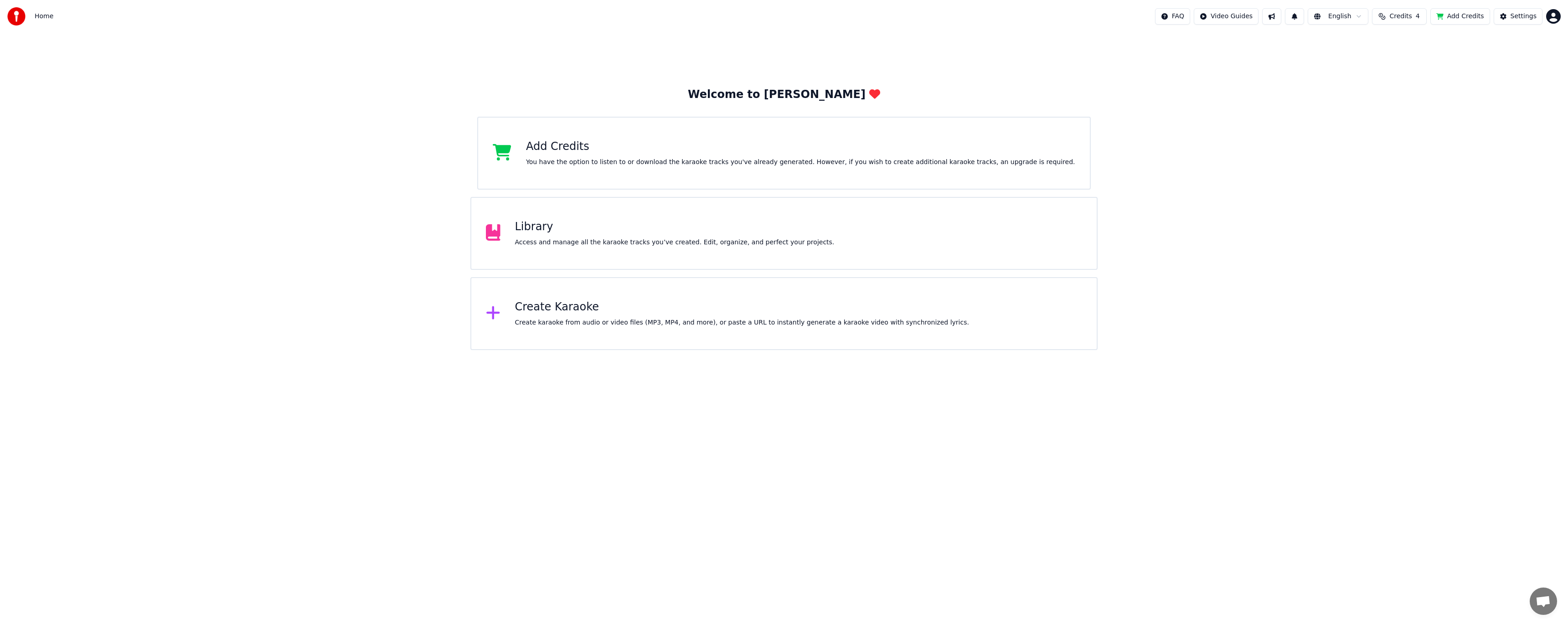
click at [149, 161] on div "Welcome to Youka Add Credits You have the option to listen to or download the k…" at bounding box center [784, 191] width 1568 height 317
click at [592, 228] on div "Library" at bounding box center [675, 227] width 319 height 15
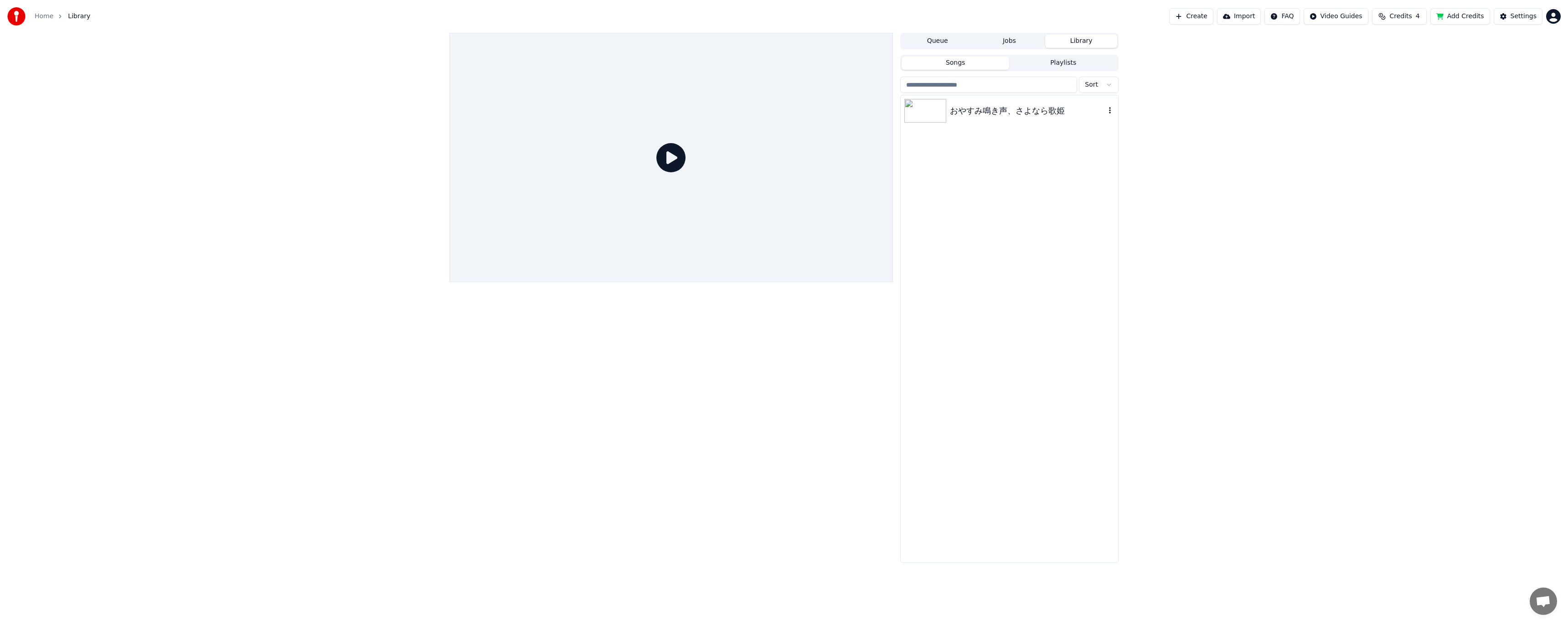
click at [934, 113] on img at bounding box center [925, 111] width 42 height 24
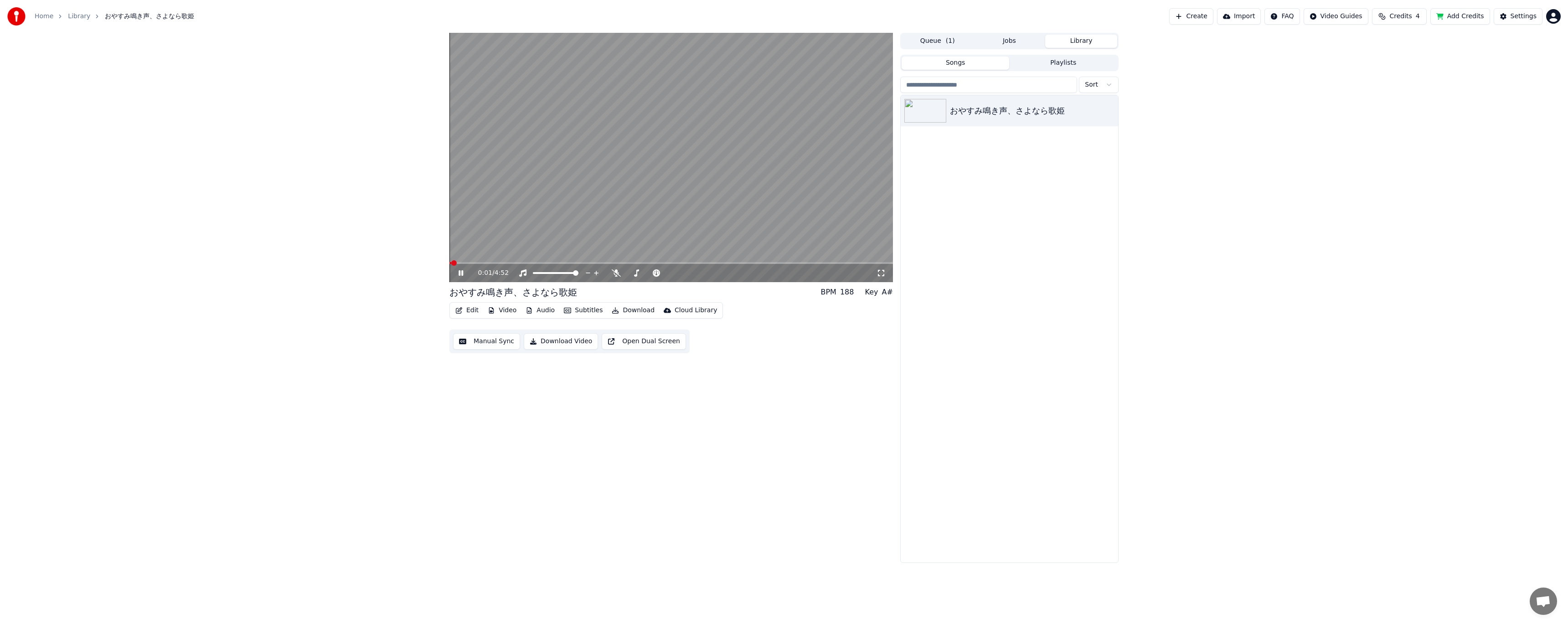
click at [493, 263] on span at bounding box center [671, 263] width 444 height 2
click at [516, 262] on span at bounding box center [671, 263] width 444 height 2
click at [528, 262] on span at bounding box center [671, 263] width 444 height 2
drag, startPoint x: 560, startPoint y: 289, endPoint x: 496, endPoint y: 290, distance: 64.0
click at [496, 290] on div "おやすみ鳴き声、さよなら歌姫 BPM 188 Key A#" at bounding box center [671, 292] width 444 height 13
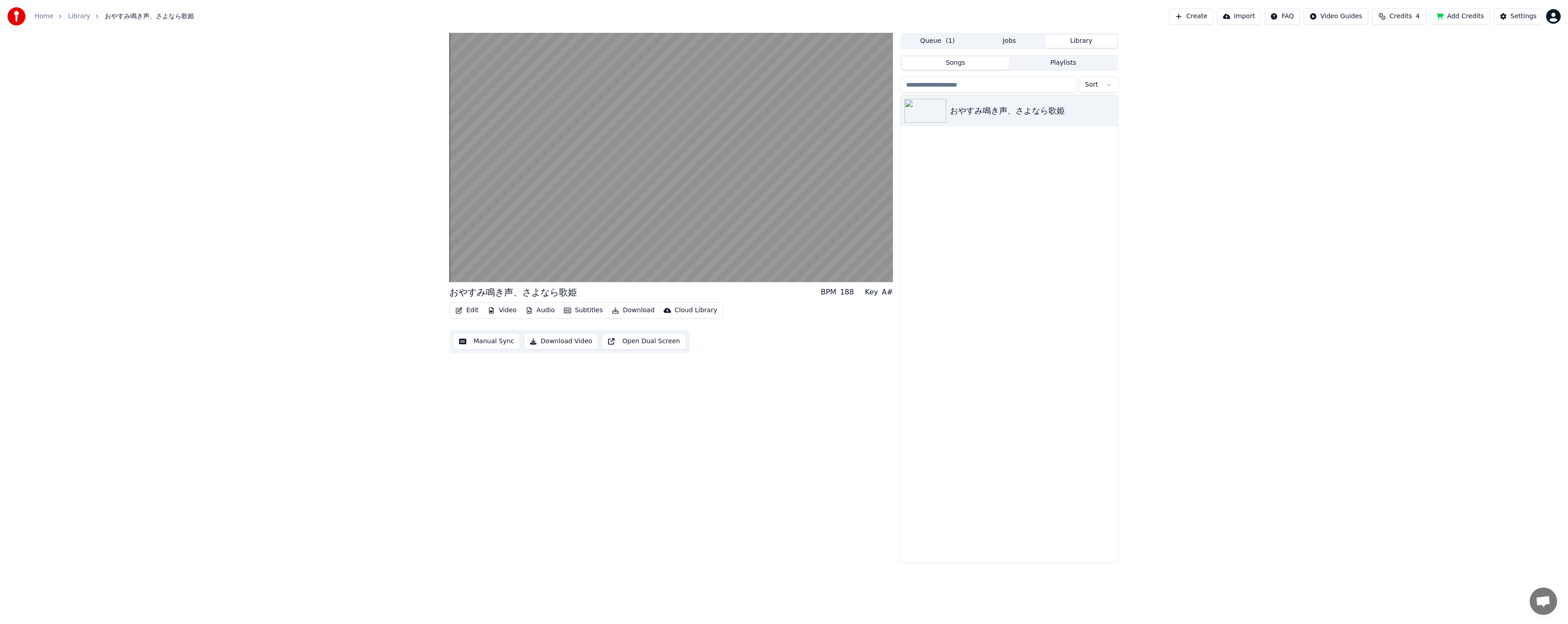
drag, startPoint x: 451, startPoint y: 293, endPoint x: 495, endPoint y: 294, distance: 44.0
click at [495, 294] on div "おやすみ鳴き声、さよなら歌姫" at bounding box center [513, 292] width 127 height 13
click at [617, 275] on icon at bounding box center [616, 273] width 9 height 7
click at [617, 273] on icon at bounding box center [616, 273] width 5 height 7
click at [617, 273] on icon at bounding box center [616, 273] width 9 height 7
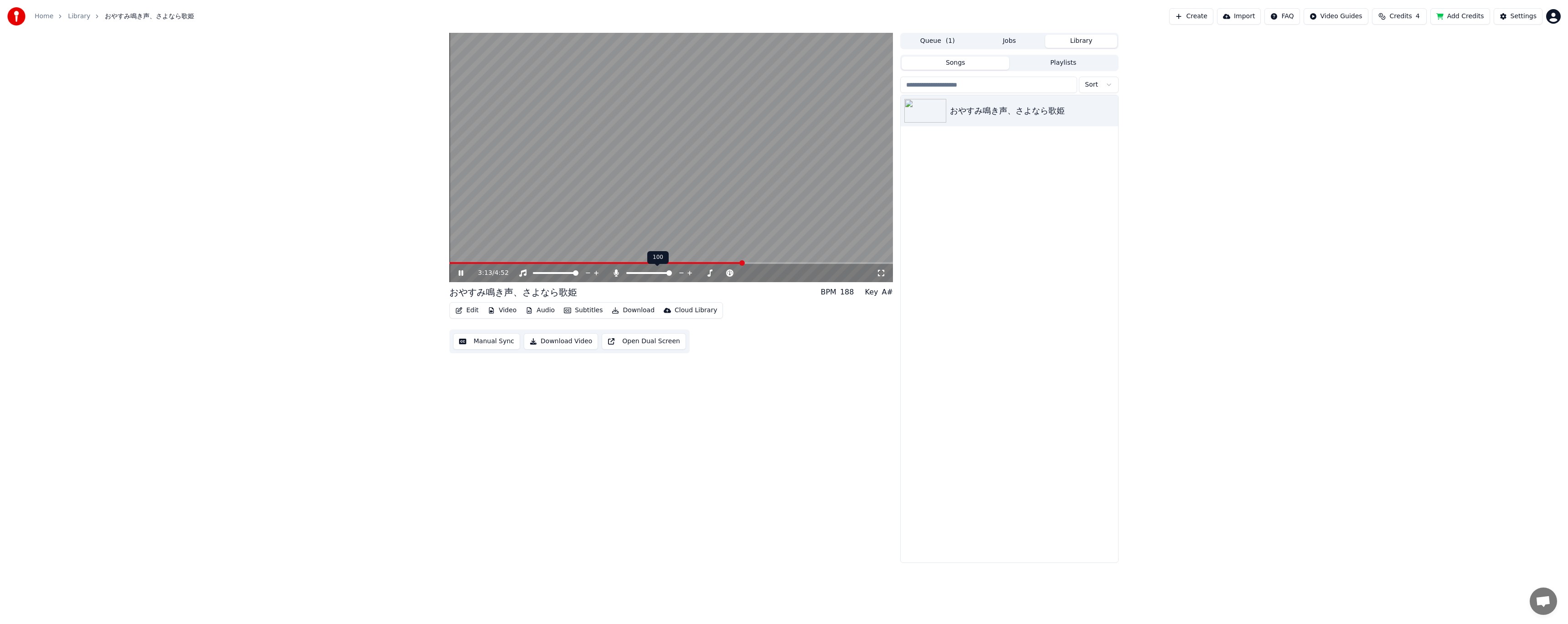
click at [617, 273] on icon at bounding box center [616, 273] width 5 height 7
click at [460, 271] on icon at bounding box center [461, 273] width 4 height 6
click at [462, 271] on icon at bounding box center [467, 273] width 21 height 7
click at [794, 260] on video at bounding box center [671, 157] width 444 height 250
click at [794, 263] on span at bounding box center [671, 263] width 444 height 2
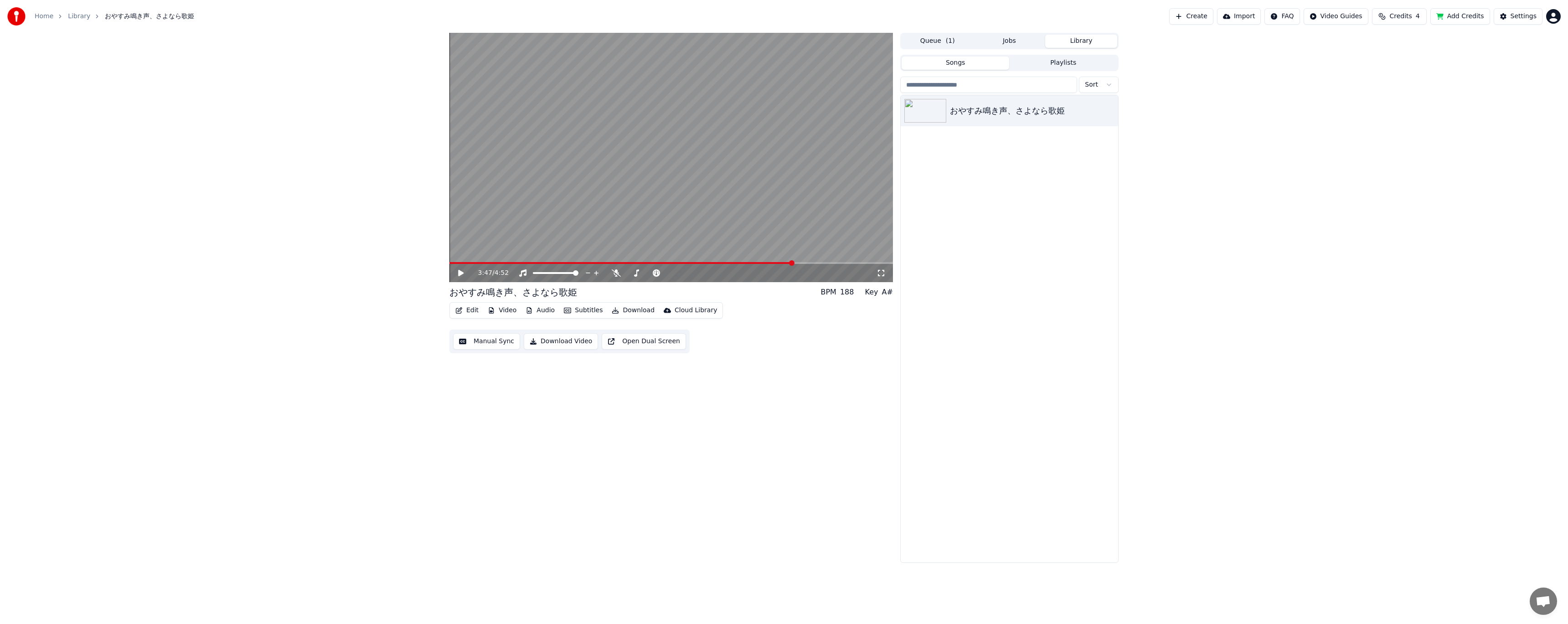
click at [566, 227] on video at bounding box center [671, 157] width 444 height 250
click at [631, 308] on button "Download" at bounding box center [633, 310] width 50 height 13
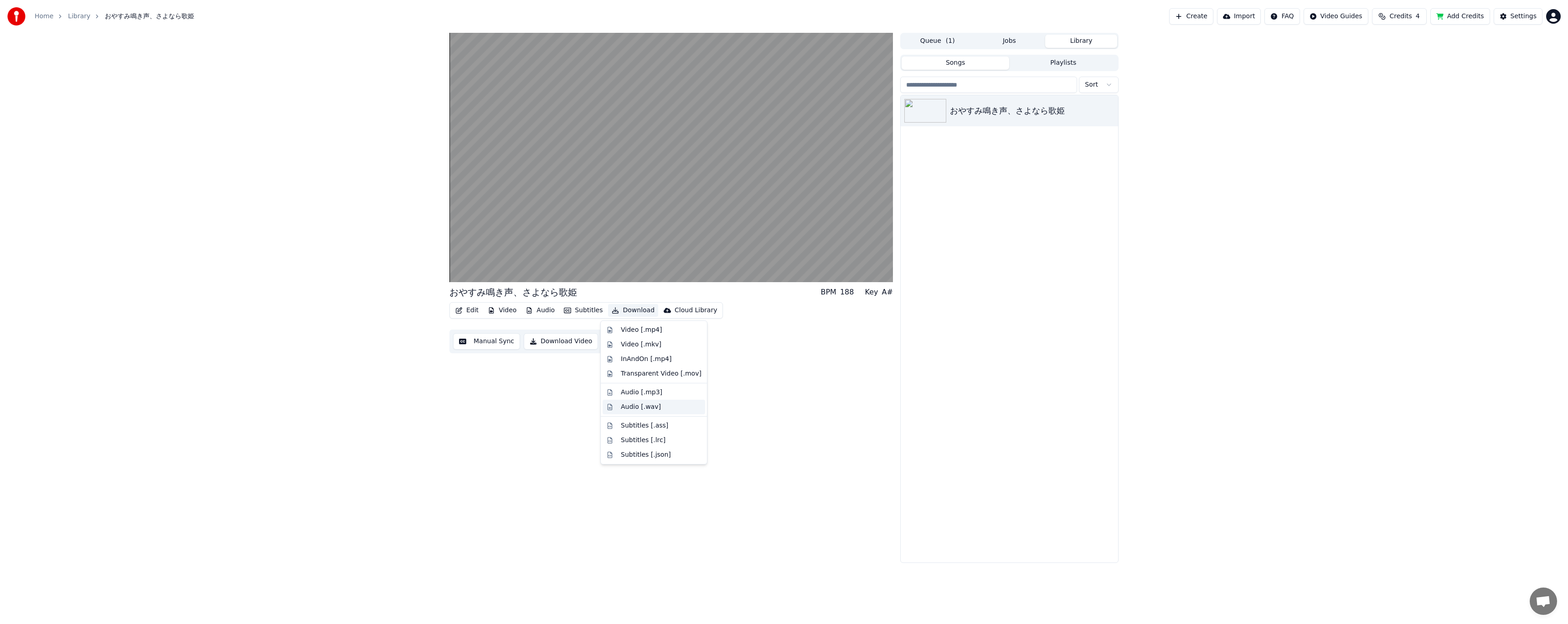
click at [628, 406] on div "Audio [.wav]" at bounding box center [641, 407] width 40 height 9
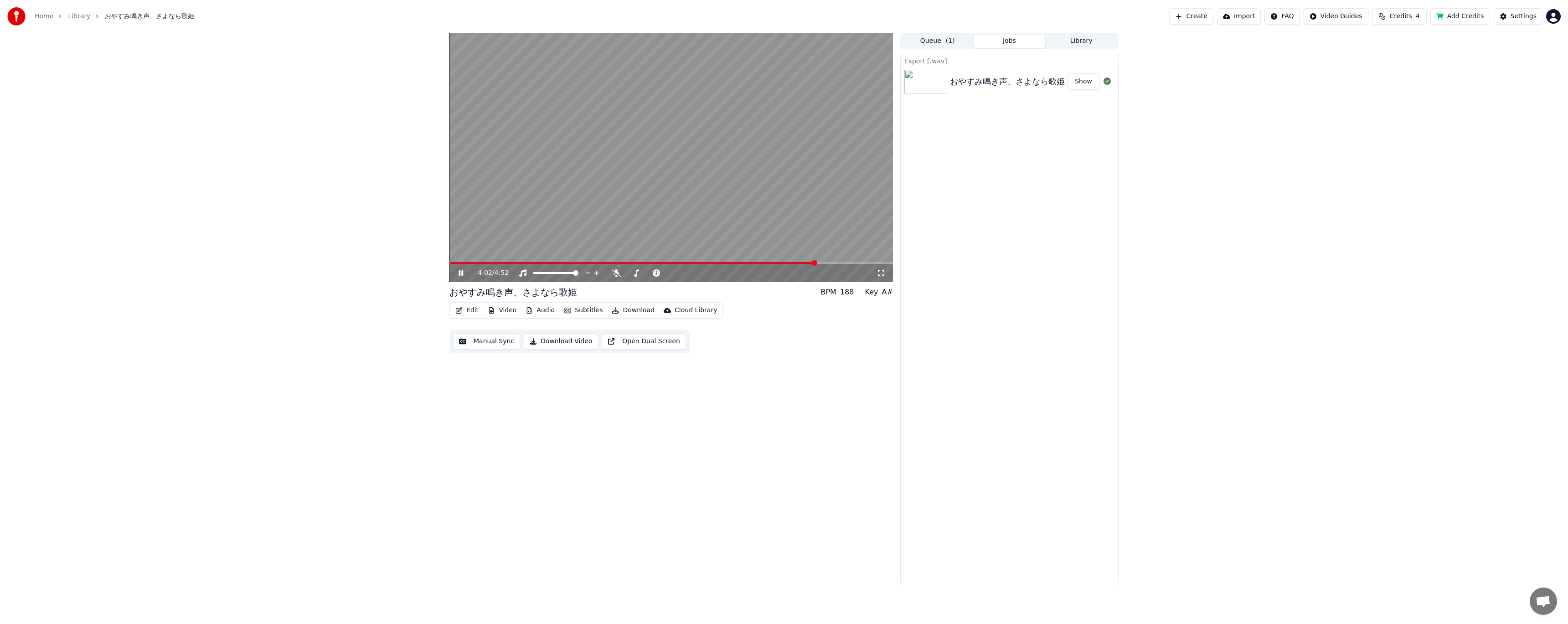
click at [1081, 81] on button "Show" at bounding box center [1083, 82] width 33 height 17
click at [713, 269] on icon at bounding box center [710, 273] width 9 height 9
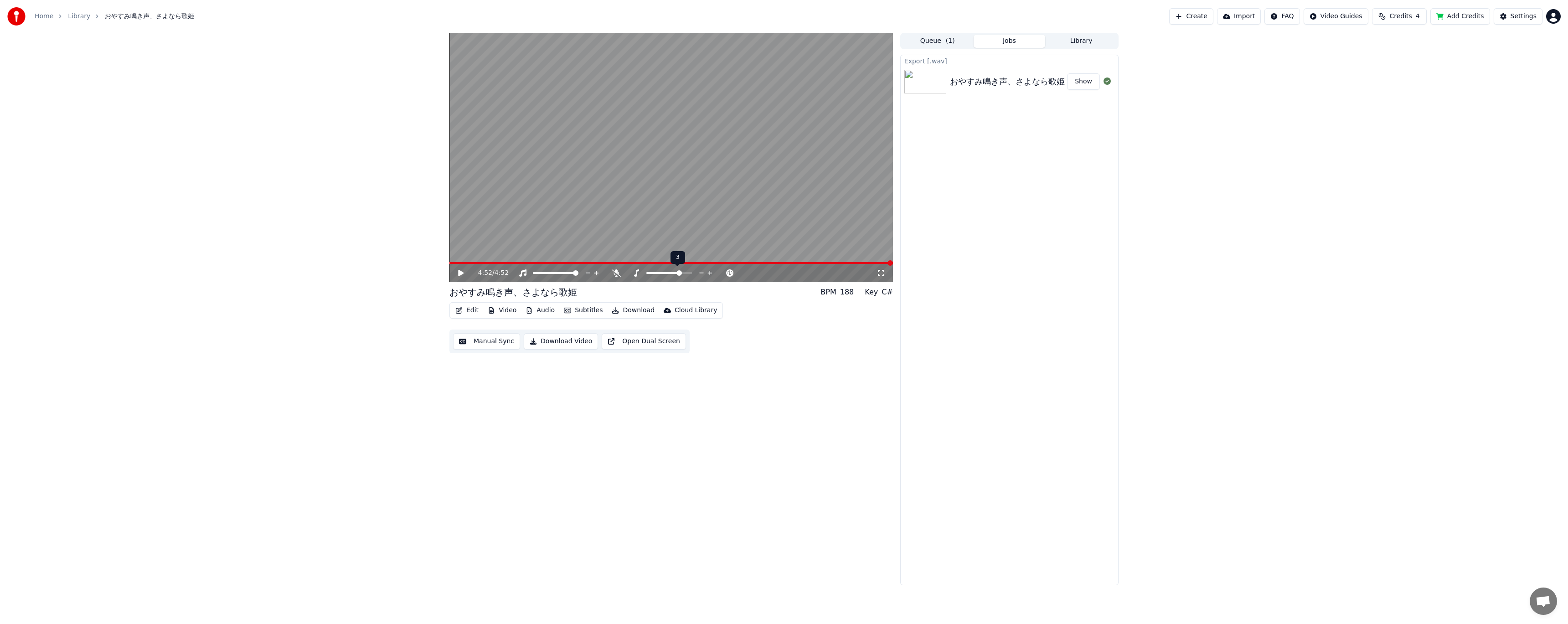
click at [713, 269] on icon at bounding box center [710, 273] width 9 height 9
click at [460, 275] on icon at bounding box center [461, 273] width 6 height 6
click at [602, 262] on span at bounding box center [671, 263] width 444 height 2
click at [467, 275] on icon at bounding box center [467, 273] width 21 height 7
click at [464, 273] on icon at bounding box center [467, 273] width 21 height 7
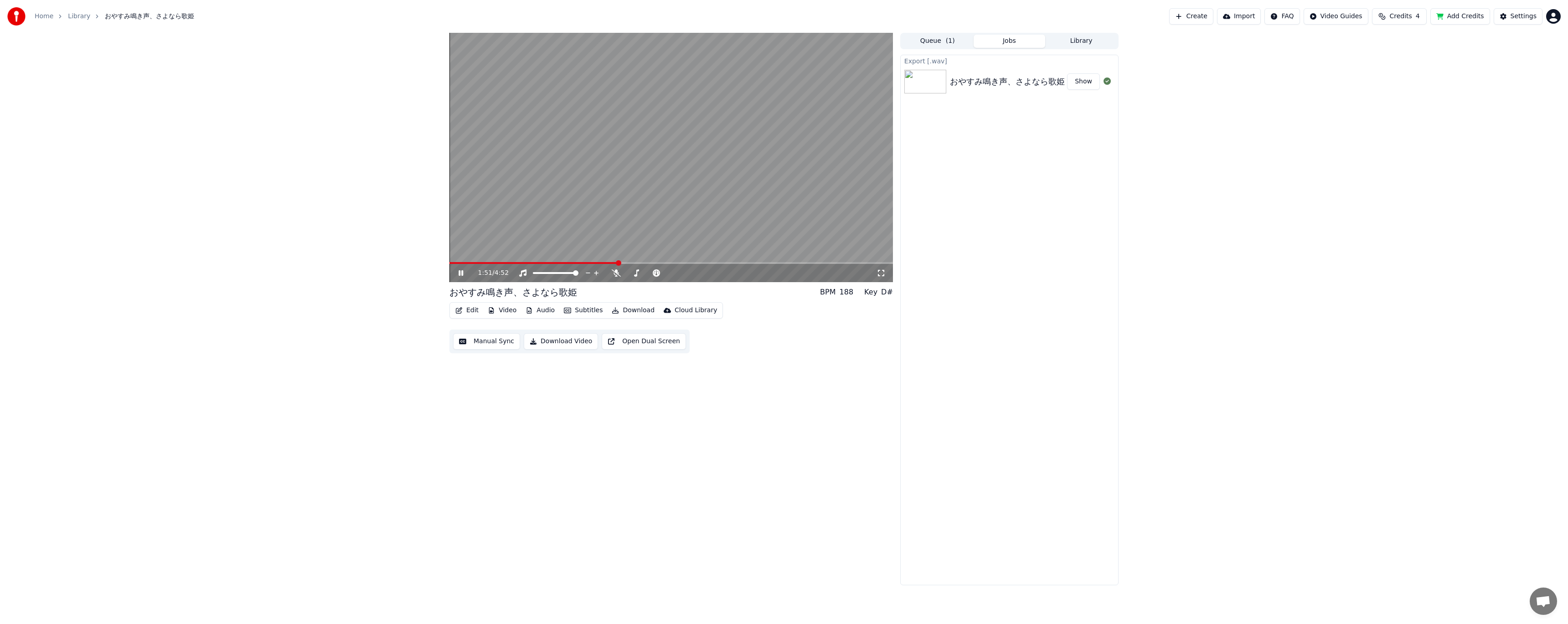
click at [612, 259] on video at bounding box center [671, 157] width 444 height 250
click at [612, 261] on video at bounding box center [671, 157] width 444 height 250
click at [611, 262] on span at bounding box center [530, 263] width 162 height 2
click at [607, 262] on span at bounding box center [532, 263] width 166 height 2
click at [607, 261] on span at bounding box center [609, 263] width 6 height 6
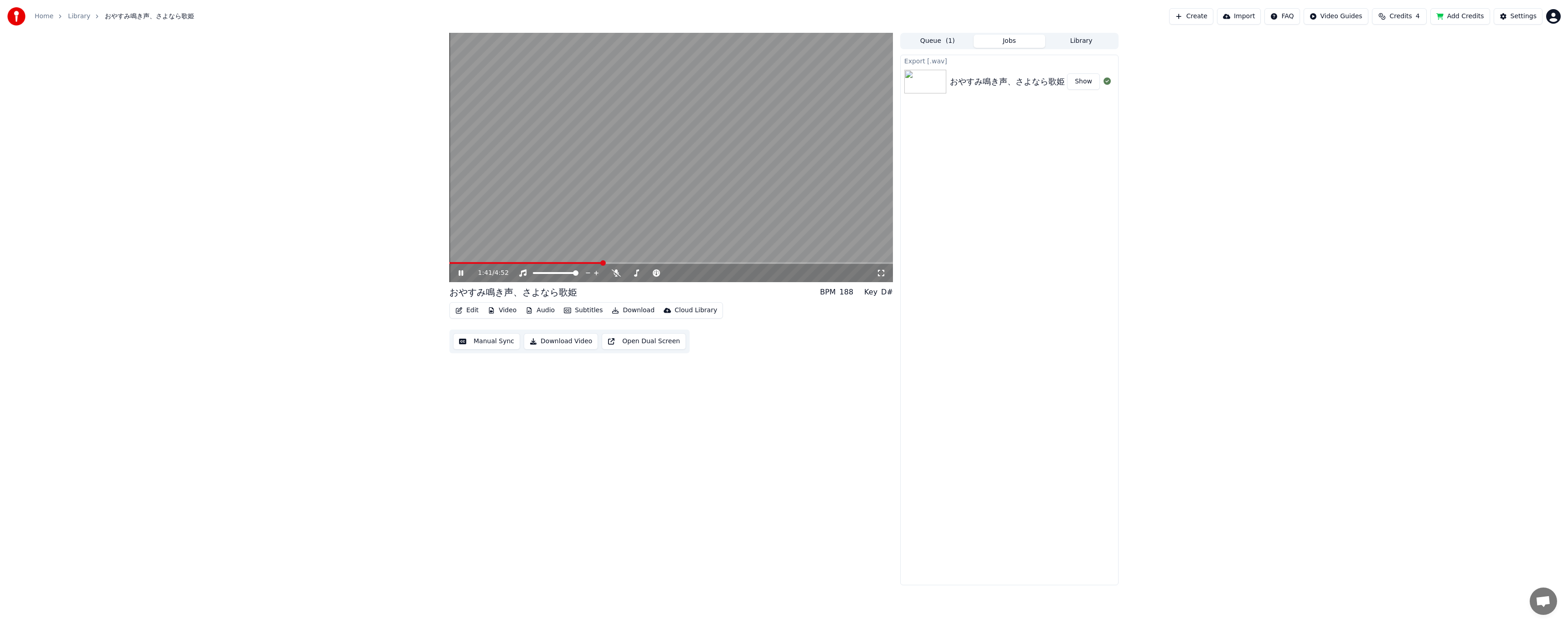
click at [602, 262] on span at bounding box center [525, 263] width 153 height 2
click at [701, 271] on icon at bounding box center [702, 273] width 9 height 9
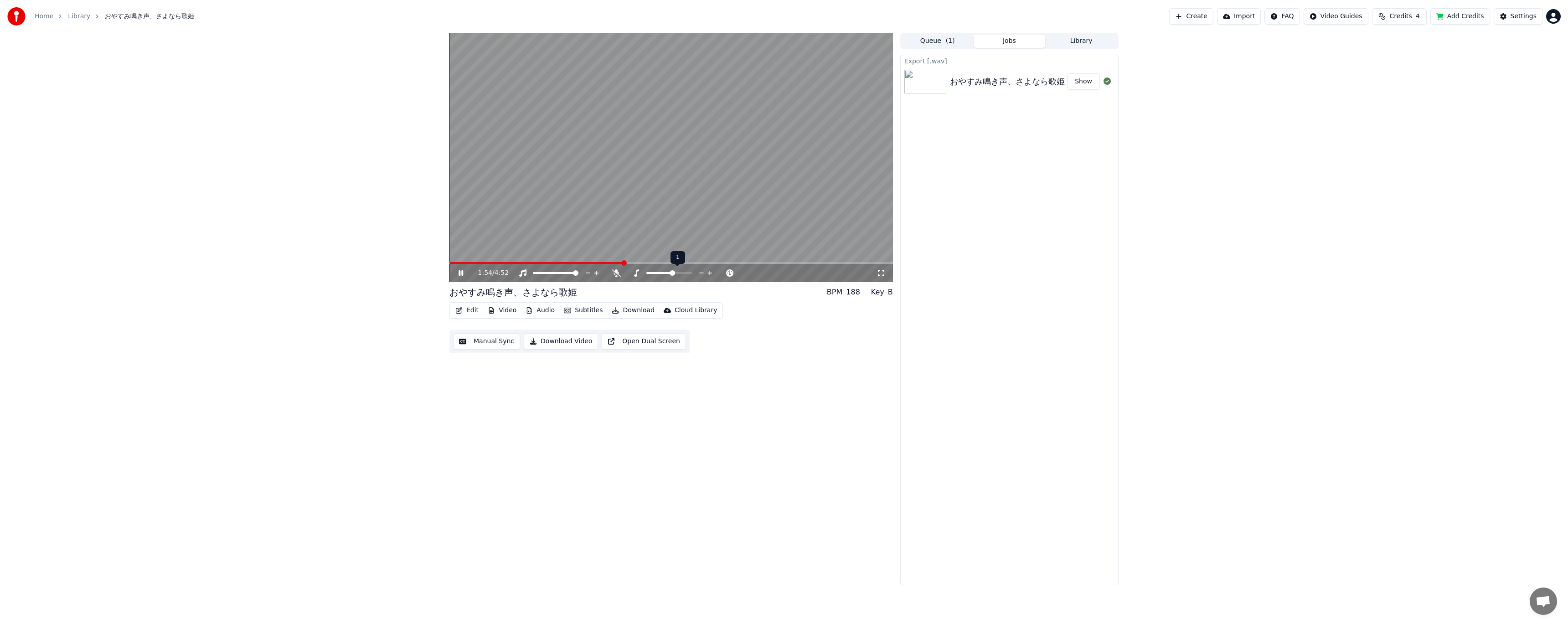
click at [701, 271] on icon at bounding box center [702, 273] width 9 height 9
click at [612, 262] on video at bounding box center [671, 157] width 444 height 250
click at [611, 262] on span at bounding box center [530, 263] width 162 height 2
click at [609, 246] on video at bounding box center [671, 157] width 444 height 250
click at [604, 262] on span at bounding box center [526, 263] width 154 height 2
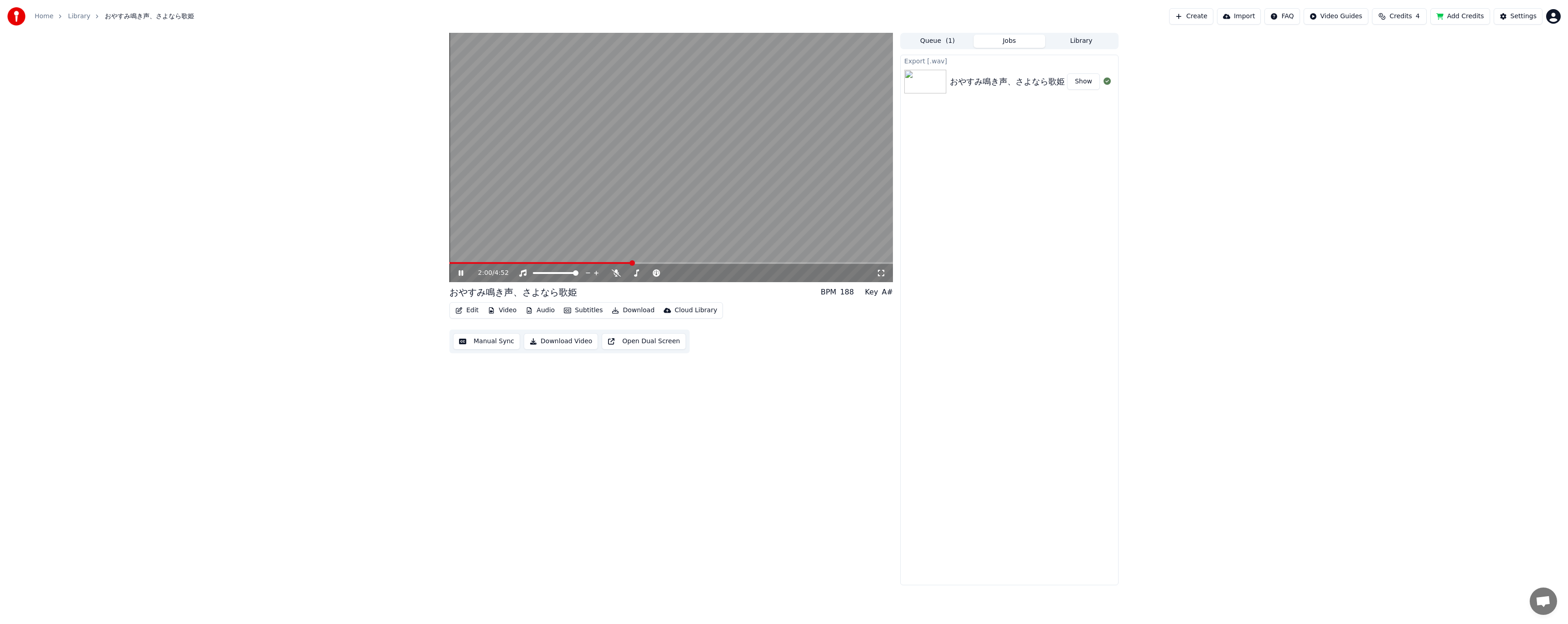
click at [644, 264] on span at bounding box center [671, 263] width 444 height 2
click at [686, 262] on span at bounding box center [671, 263] width 444 height 2
click at [706, 263] on span at bounding box center [671, 263] width 444 height 2
click at [463, 272] on icon at bounding box center [467, 273] width 21 height 7
click at [463, 271] on icon at bounding box center [467, 273] width 21 height 7
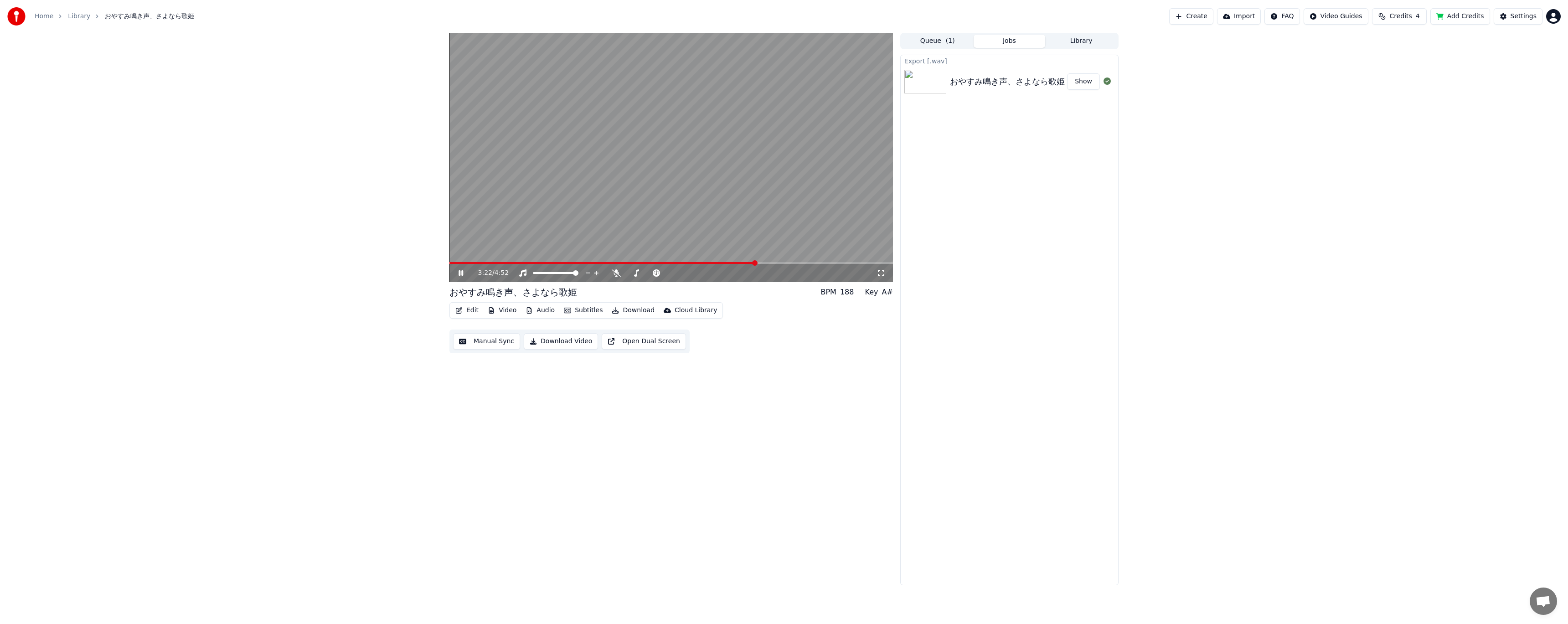
click at [774, 262] on video at bounding box center [671, 157] width 444 height 250
click at [627, 239] on video at bounding box center [671, 157] width 444 height 250
click at [773, 262] on video at bounding box center [671, 157] width 444 height 250
click at [773, 264] on span at bounding box center [671, 263] width 444 height 2
click at [764, 212] on video at bounding box center [671, 157] width 444 height 250
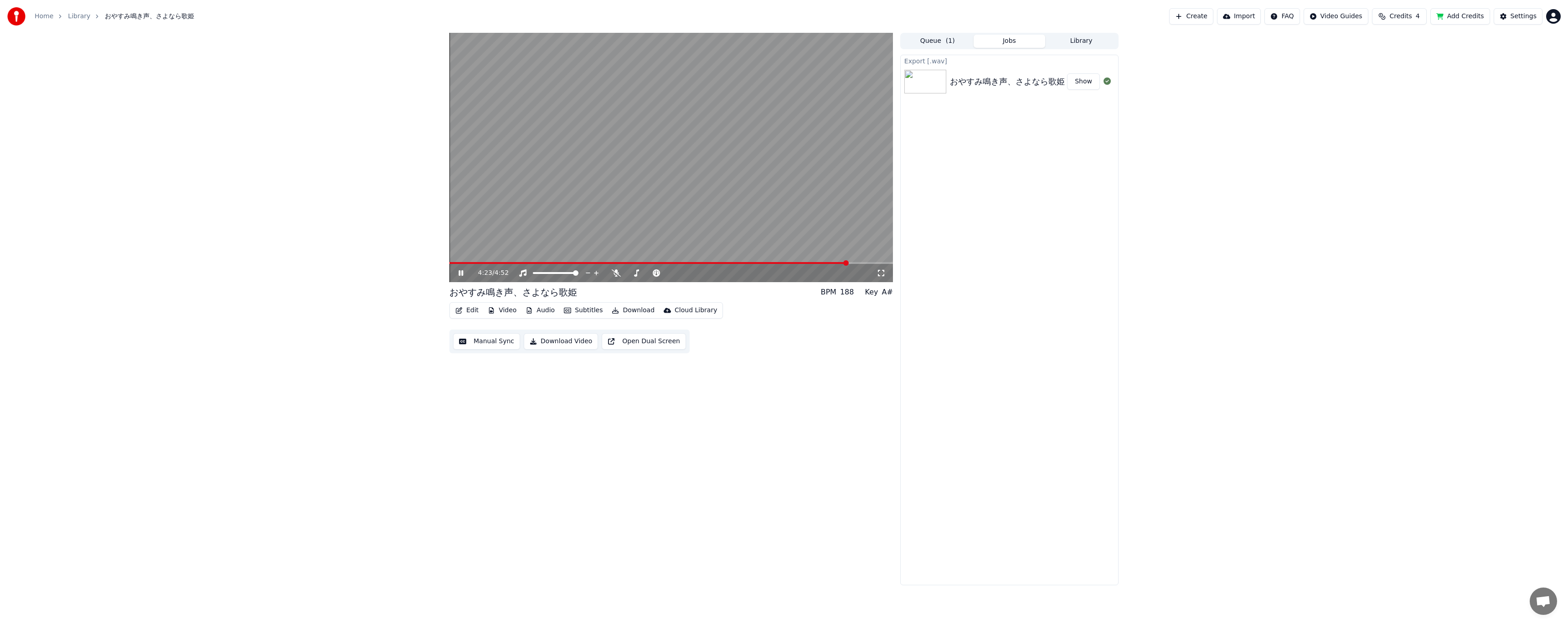
click at [464, 271] on icon at bounding box center [467, 273] width 21 height 7
click at [465, 273] on icon at bounding box center [467, 273] width 21 height 7
click at [463, 271] on icon at bounding box center [467, 273] width 21 height 7
